Goal: Task Accomplishment & Management: Manage account settings

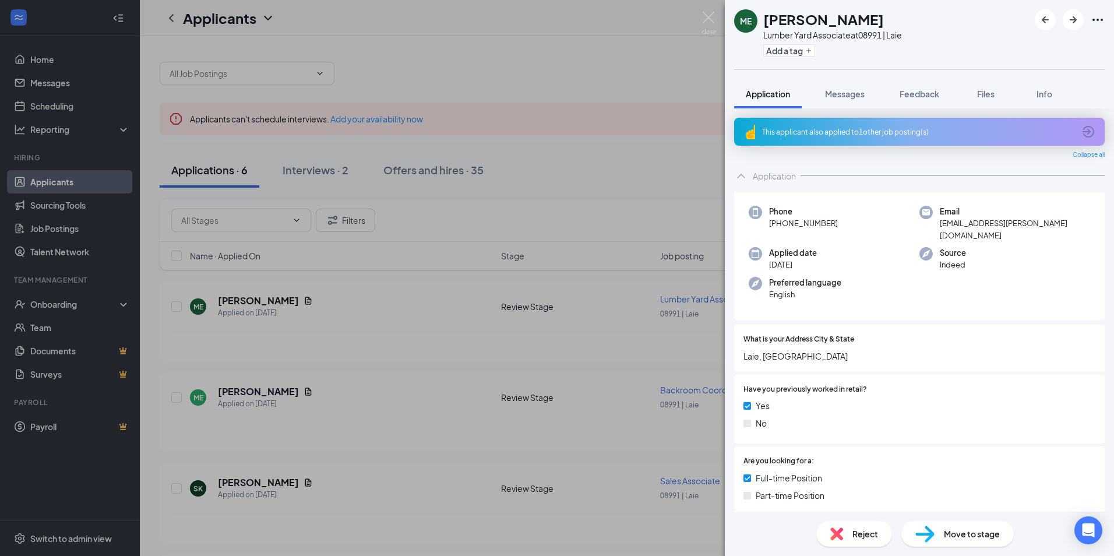
click at [455, 335] on div "ME [PERSON_NAME] Yard Associate at 08991 | Laie Add a tag Application Messages …" at bounding box center [557, 278] width 1114 height 556
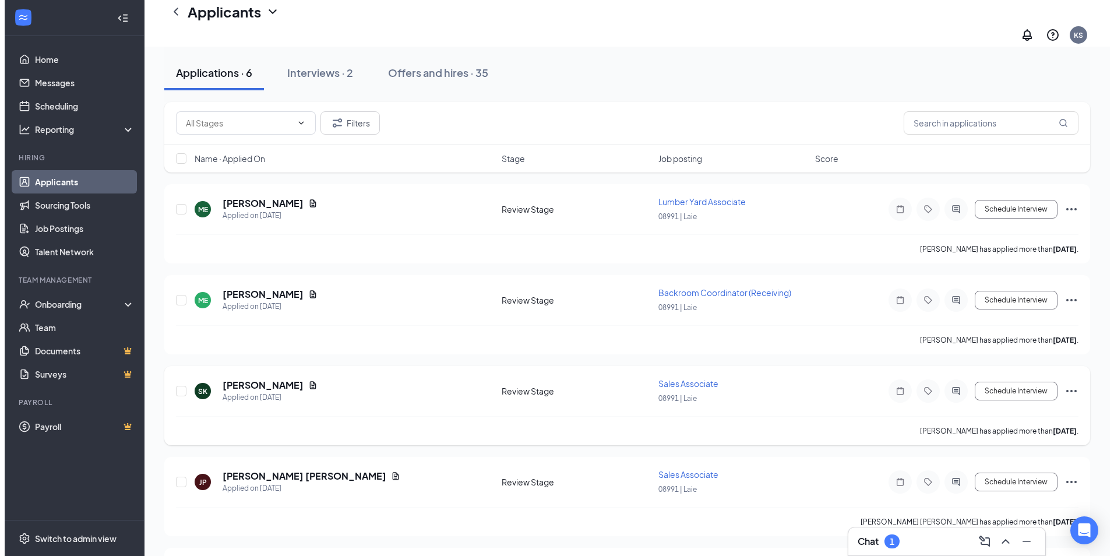
scroll to position [117, 0]
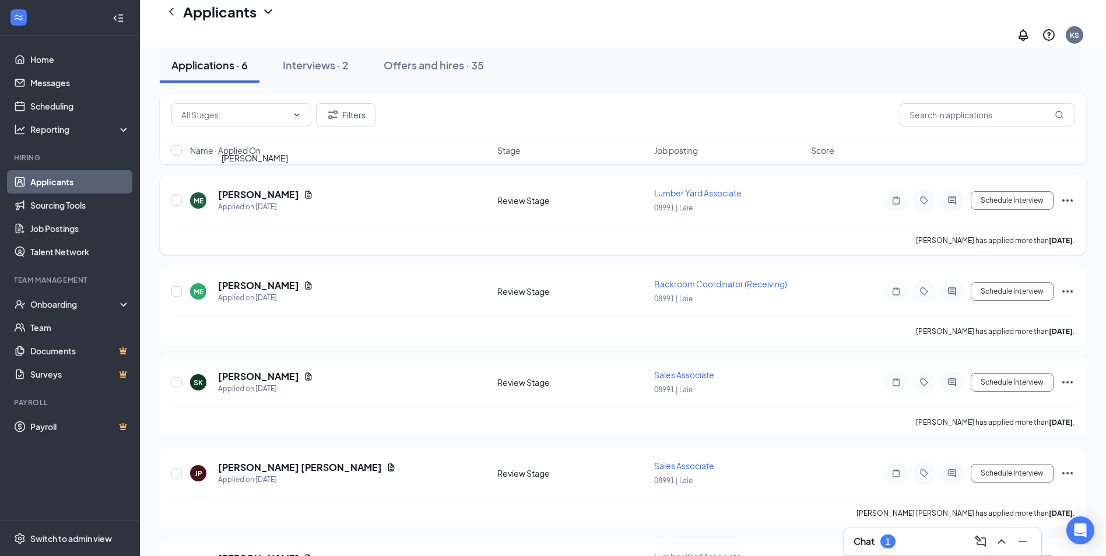
click at [260, 188] on h5 "[PERSON_NAME]" at bounding box center [258, 194] width 81 height 13
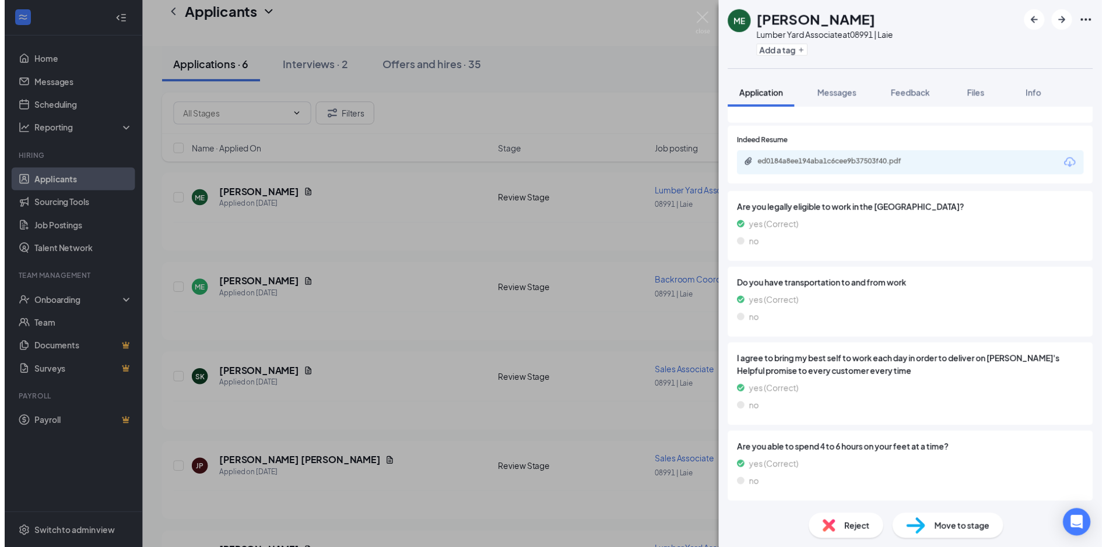
scroll to position [1351, 0]
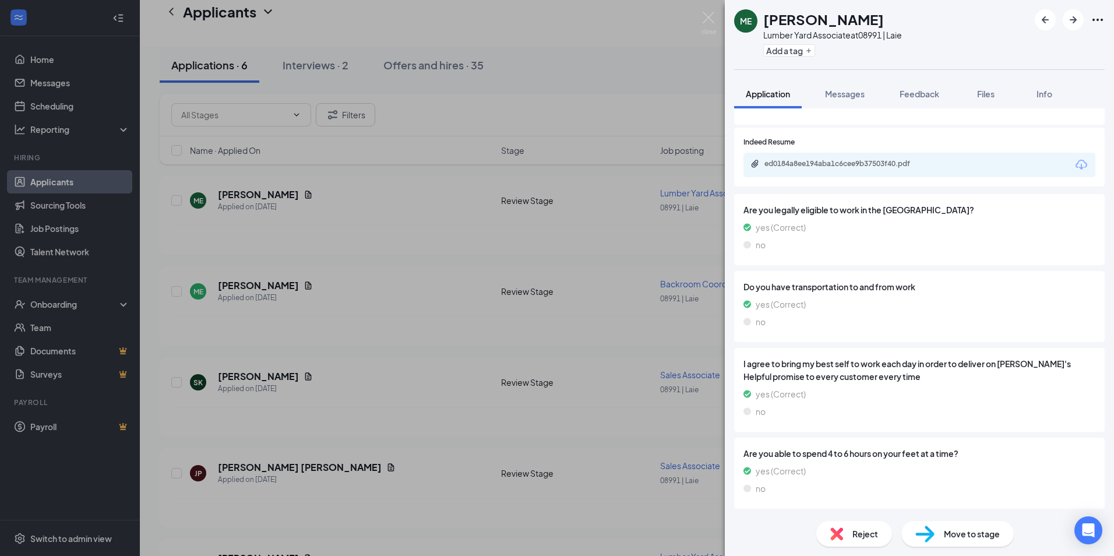
click at [430, 288] on div "ME [PERSON_NAME] Yard Associate at 08991 | Laie Add a tag Application Messages …" at bounding box center [557, 278] width 1114 height 556
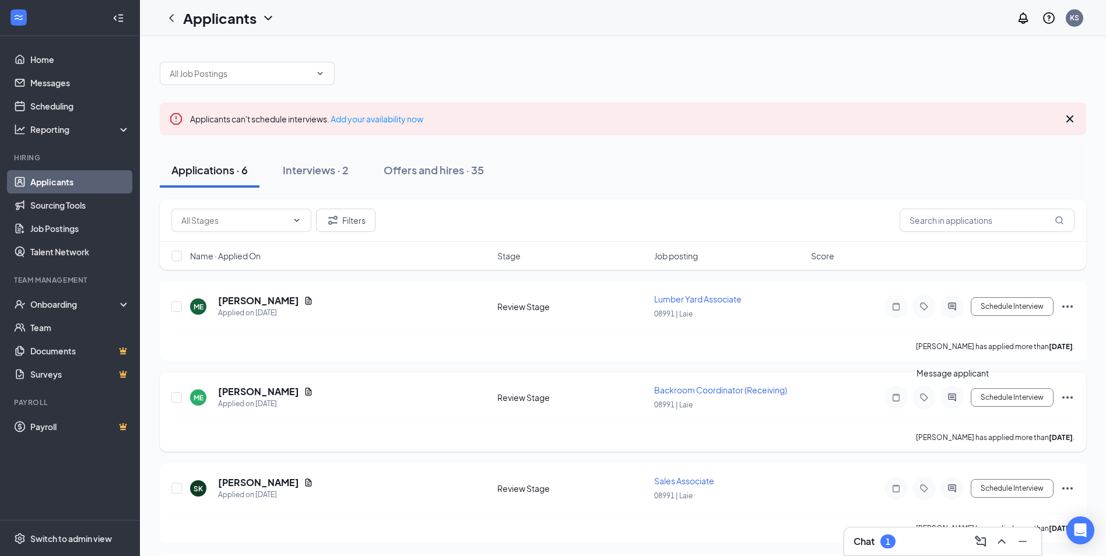
click at [951, 397] on icon "ActiveChat" at bounding box center [952, 397] width 14 height 9
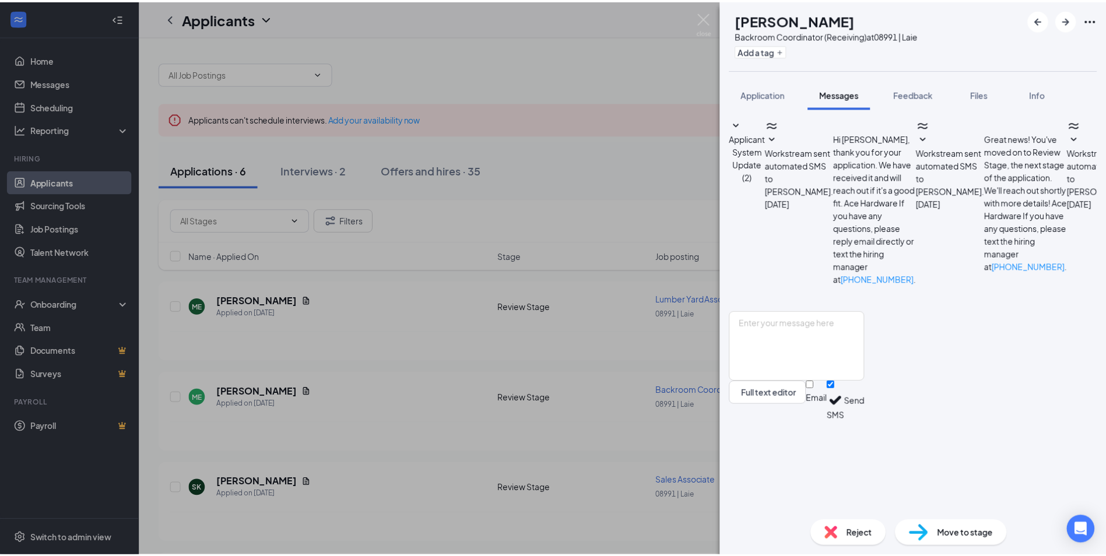
scroll to position [104, 0]
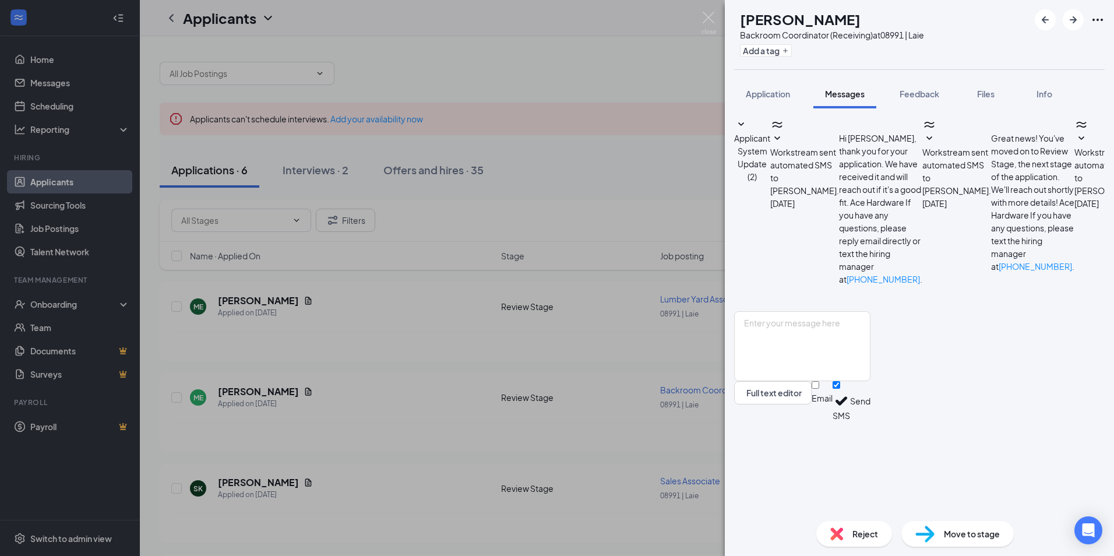
click at [392, 333] on div "ME [PERSON_NAME] Backroom Coordinator (Receiving) at 08991 | Laie Add a tag App…" at bounding box center [557, 278] width 1114 height 556
